Goal: Communication & Community: Answer question/provide support

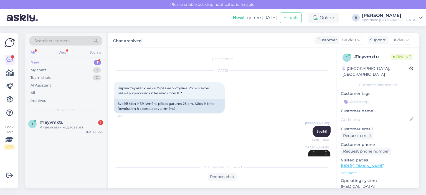
scroll to position [278, 0]
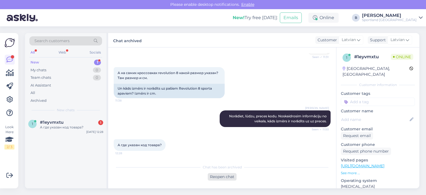
click at [220, 175] on div "Reopen chat" at bounding box center [222, 176] width 29 height 7
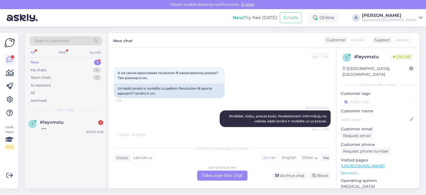
click at [217, 174] on div "Latvian to Latvian Take over the chat" at bounding box center [222, 175] width 50 height 10
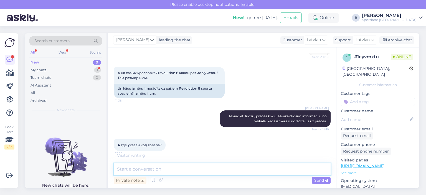
click at [210, 172] on textarea at bounding box center [222, 169] width 217 height 12
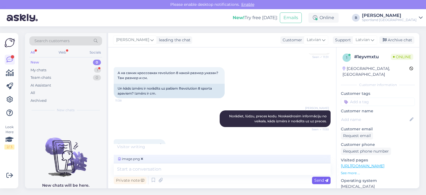
click at [320, 178] on span "Send" at bounding box center [321, 180] width 14 height 5
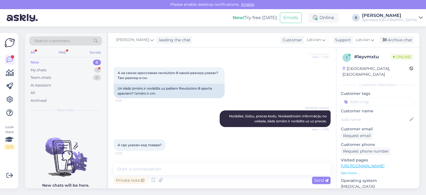
scroll to position [311, 0]
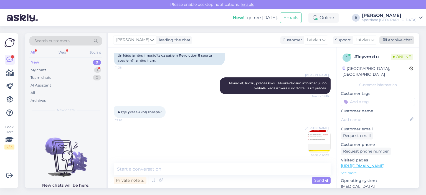
click at [392, 40] on div "Archive chat" at bounding box center [396, 39] width 35 height 7
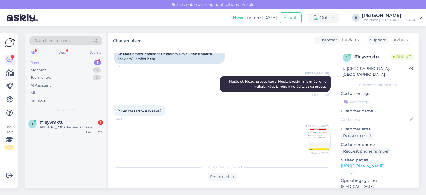
scroll to position [337, 0]
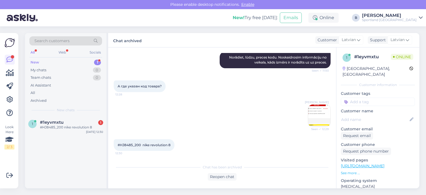
click at [133, 143] on span "#HJ8485_200 nike revolution 8" at bounding box center [144, 145] width 53 height 4
copy span "HJ8485_200"
click at [222, 177] on div "Reopen chat" at bounding box center [222, 176] width 29 height 7
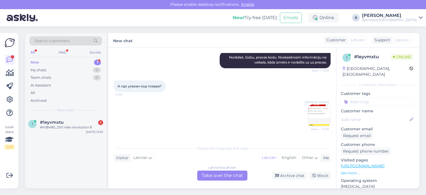
click at [220, 175] on div "Latvian to Latvian Take over the chat" at bounding box center [222, 175] width 50 height 10
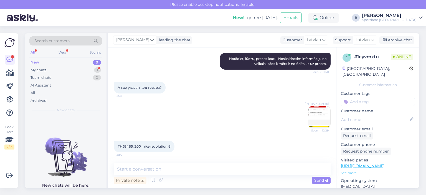
scroll to position [335, 0]
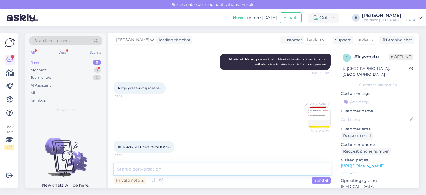
click at [213, 168] on textarea at bounding box center [222, 169] width 217 height 12
type textarea "Kurš izmērs Jums interesē?"
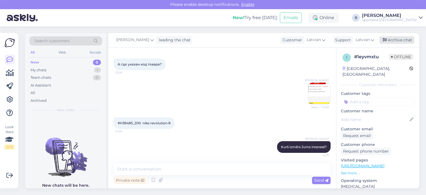
click at [411, 38] on div "Archive chat" at bounding box center [396, 39] width 35 height 7
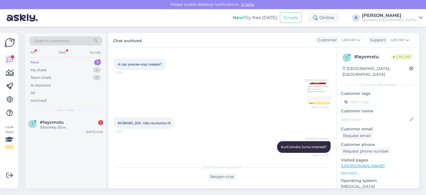
scroll to position [384, 0]
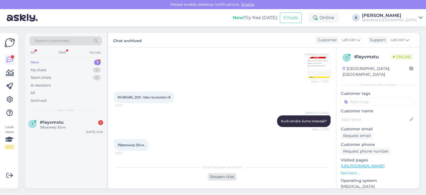
click at [224, 177] on div "Reopen chat" at bounding box center [222, 176] width 29 height 7
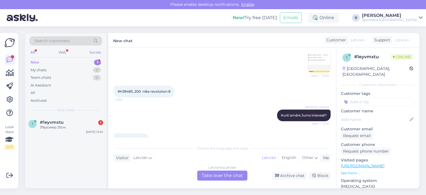
click at [203, 172] on div "Latvian to Latvian Take over the chat" at bounding box center [222, 175] width 50 height 10
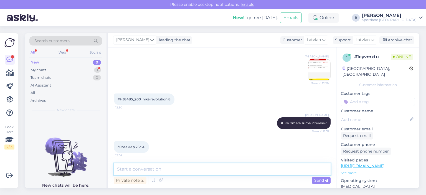
click at [203, 172] on textarea at bounding box center [222, 169] width 217 height 12
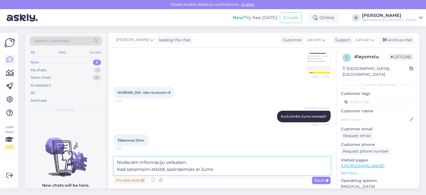
type textarea "Nodevām informāciju veikalam. Kad saņemsim atbildi, sazināsimies ar Jums."
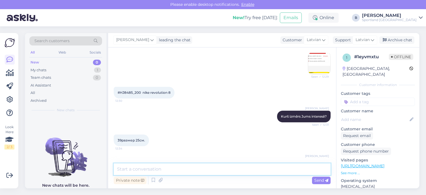
scroll to position [411, 0]
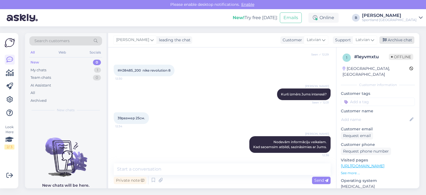
click at [394, 41] on div "Archive chat" at bounding box center [396, 39] width 35 height 7
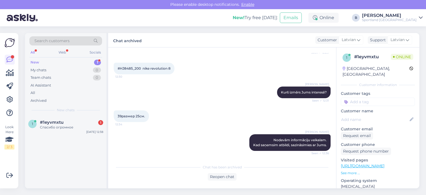
scroll to position [437, 0]
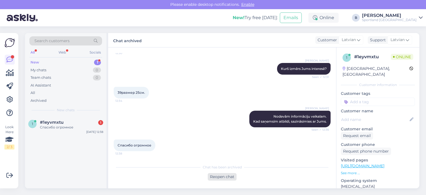
click at [212, 175] on div "Reopen chat" at bounding box center [222, 176] width 29 height 7
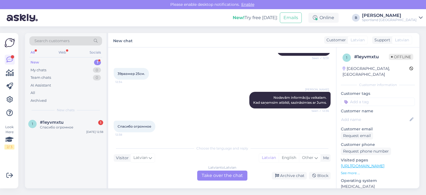
click at [222, 175] on div "Latvian to Latvian Take over the chat" at bounding box center [222, 175] width 50 height 10
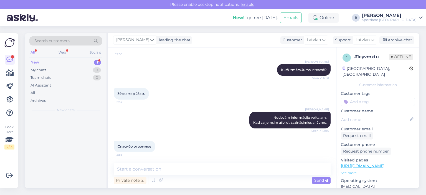
scroll to position [435, 0]
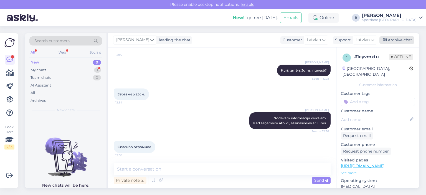
click at [390, 42] on div "Archive chat" at bounding box center [396, 39] width 35 height 7
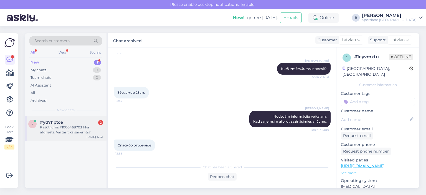
click at [58, 132] on div "Pasūtījums #1000468703 tika atgriezts. Vai tas tika saņemts?" at bounding box center [71, 130] width 63 height 10
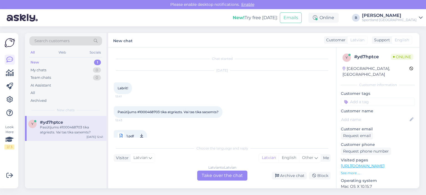
scroll to position [10, 0]
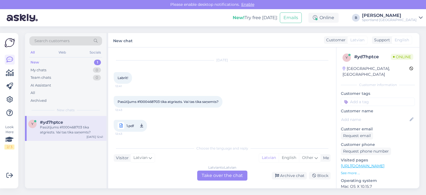
click at [127, 127] on span "1.pdf" at bounding box center [129, 125] width 7 height 7
click at [218, 172] on div "Latvian to Latvian Take over the chat" at bounding box center [222, 175] width 50 height 10
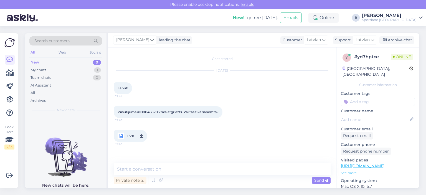
scroll to position [0, 0]
click at [203, 172] on textarea at bounding box center [222, 169] width 217 height 12
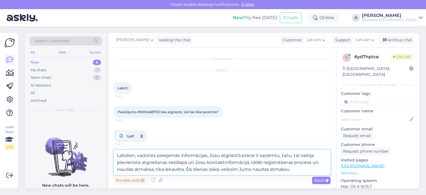
type textarea "Labdien, vadoties pieejamās informācijas, Jūsu atgrieztā prece ir saņemtu, taču…"
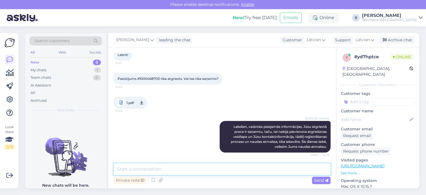
scroll to position [57, 0]
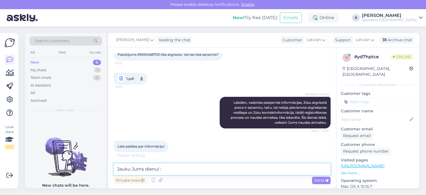
type textarea "Jauku Jums dienu! :)"
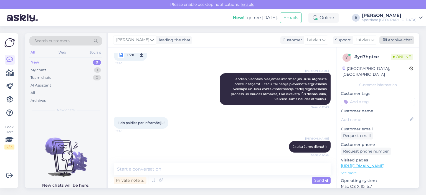
click at [391, 39] on div "Archive chat" at bounding box center [396, 39] width 35 height 7
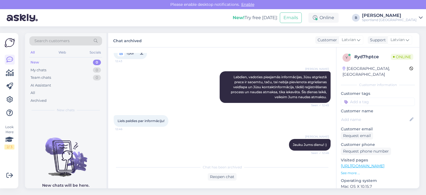
scroll to position [107, 0]
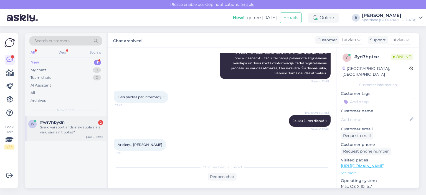
click at [74, 133] on div "Sveiki vai sportlands ir akrapole ari lai varu samainit botas?" at bounding box center [71, 130] width 63 height 10
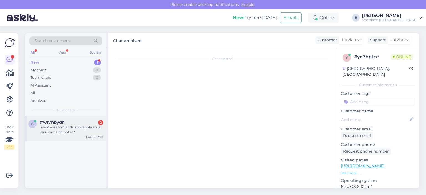
scroll to position [238, 0]
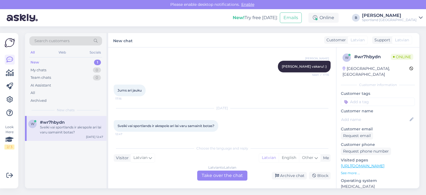
click at [230, 174] on div "Latvian to Latvian Take over the chat" at bounding box center [222, 175] width 50 height 10
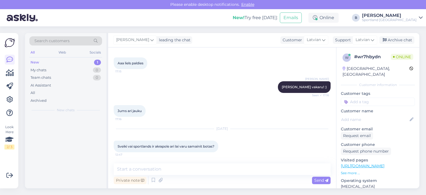
scroll to position [218, 0]
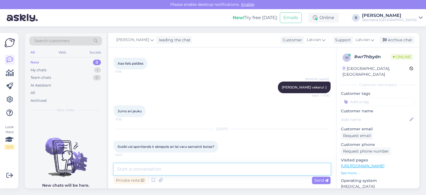
click at [231, 172] on textarea at bounding box center [222, 169] width 217 height 12
type textarea "Sveiki, jā, Sportland veikals ir pieejams arī [GEOGRAPHIC_DATA]."
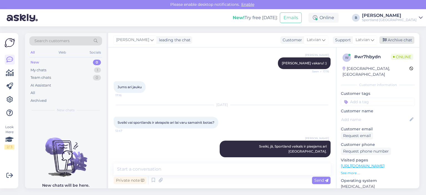
click at [408, 43] on div "Archive chat" at bounding box center [396, 39] width 35 height 7
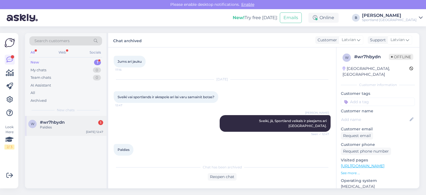
click at [61, 121] on span "#wr7hbydn" at bounding box center [52, 122] width 25 height 5
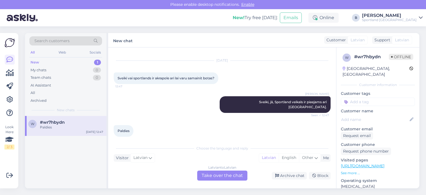
click at [231, 173] on div "Latvian to Latvian Take over the chat" at bounding box center [222, 175] width 50 height 10
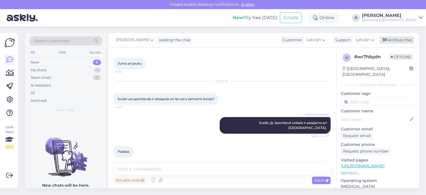
click at [406, 38] on div "Archive chat" at bounding box center [396, 39] width 35 height 7
